Goal: Find specific page/section: Find specific page/section

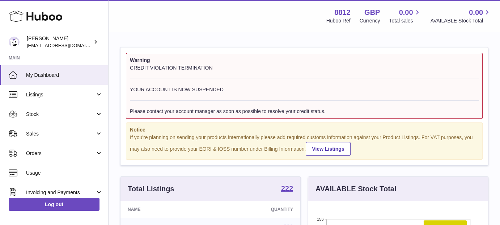
scroll to position [113, 180]
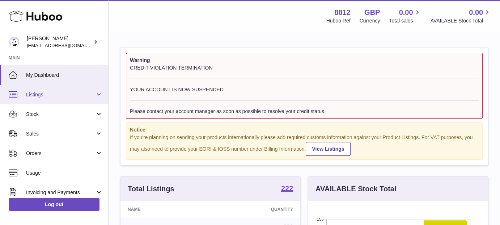
click at [84, 100] on link "Listings" at bounding box center [54, 95] width 108 height 20
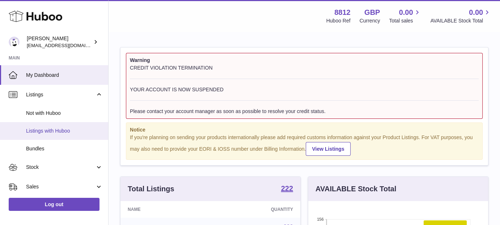
click at [72, 125] on link "Listings with Huboo" at bounding box center [54, 131] width 108 height 18
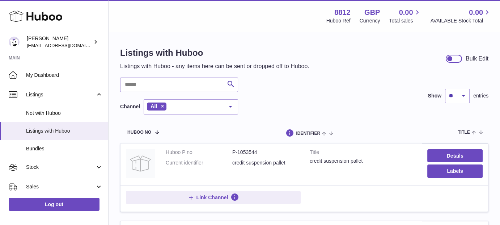
click at [243, 151] on dd "P-1053544" at bounding box center [265, 152] width 67 height 7
copy dd "1053544"
